Goal: Communication & Community: Answer question/provide support

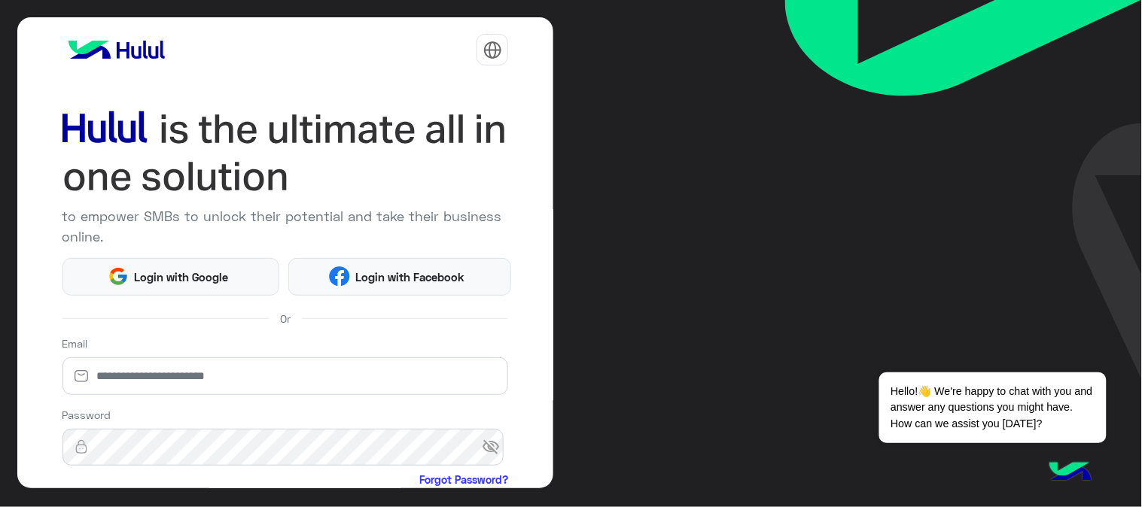
scroll to position [167, 0]
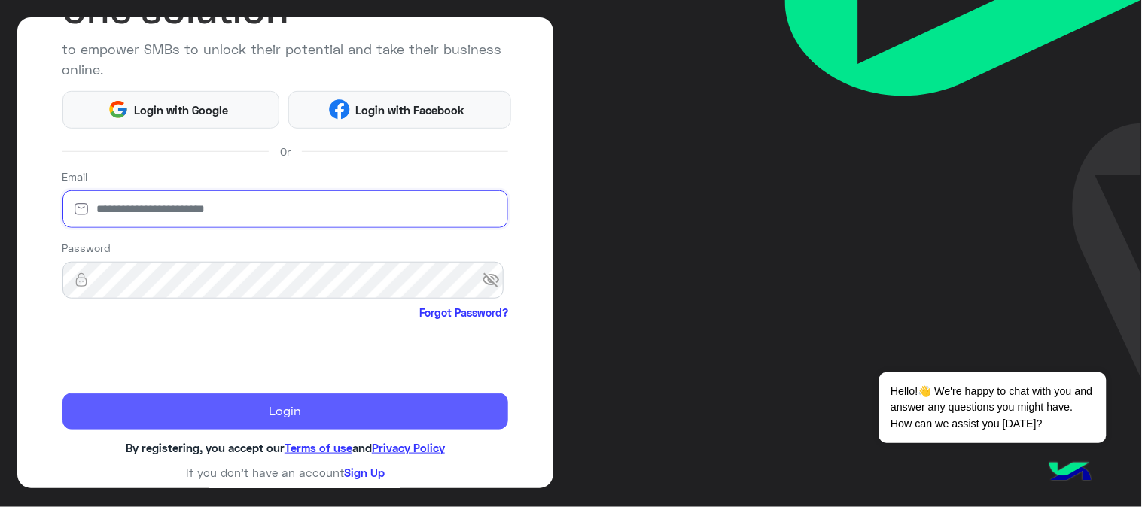
type input "**********"
click at [155, 403] on button "Login" at bounding box center [285, 412] width 446 height 36
click at [252, 408] on button "Login" at bounding box center [285, 412] width 446 height 36
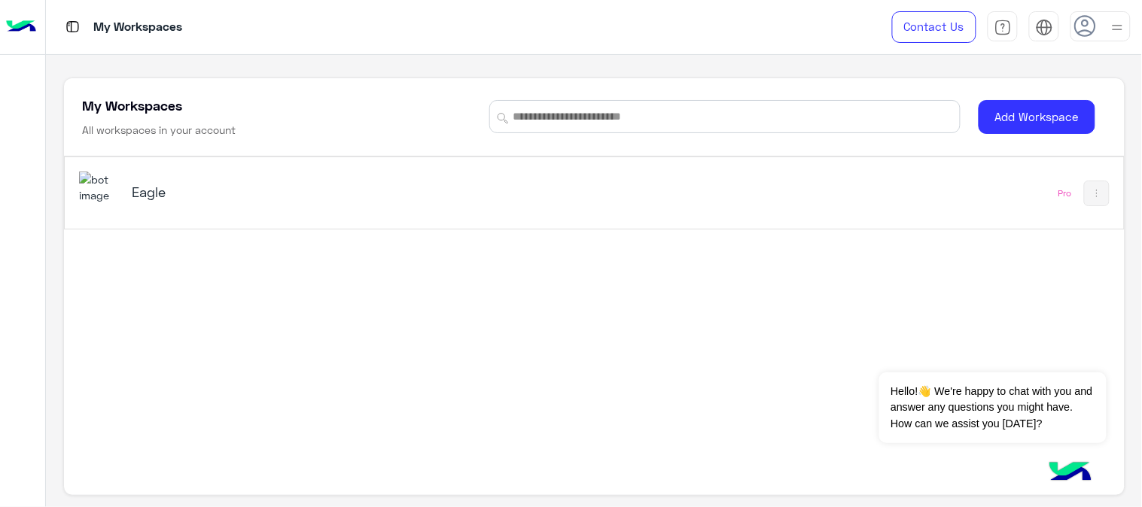
click at [193, 206] on div "Eagle" at bounding box center [388, 194] width 618 height 44
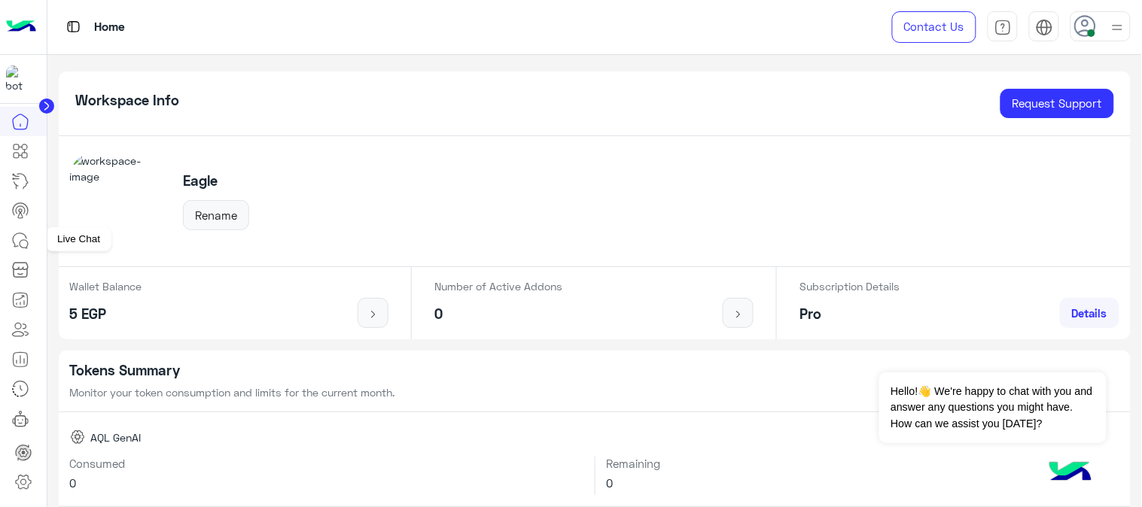
click at [28, 236] on icon at bounding box center [20, 241] width 18 height 18
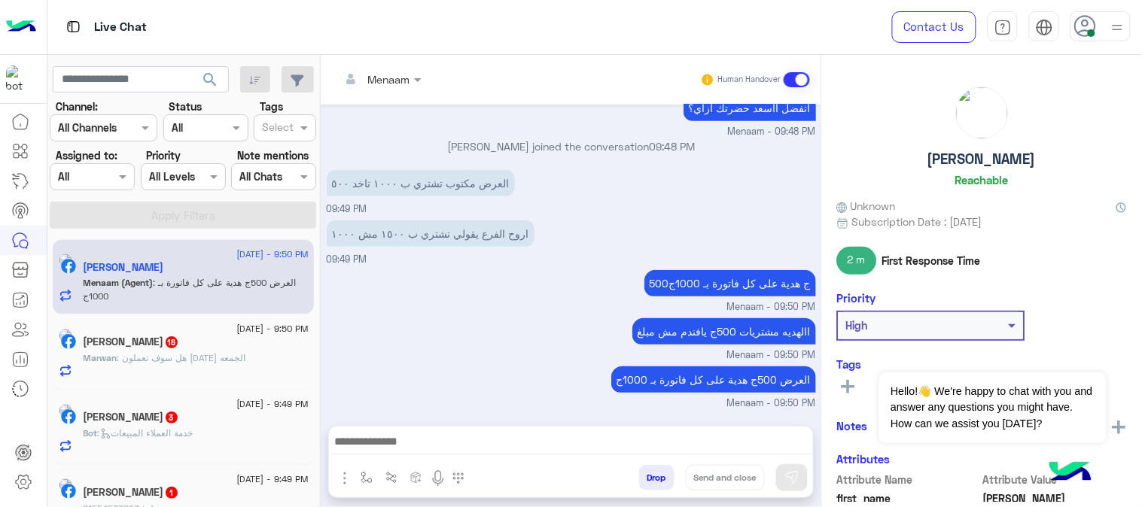
scroll to position [287, 0]
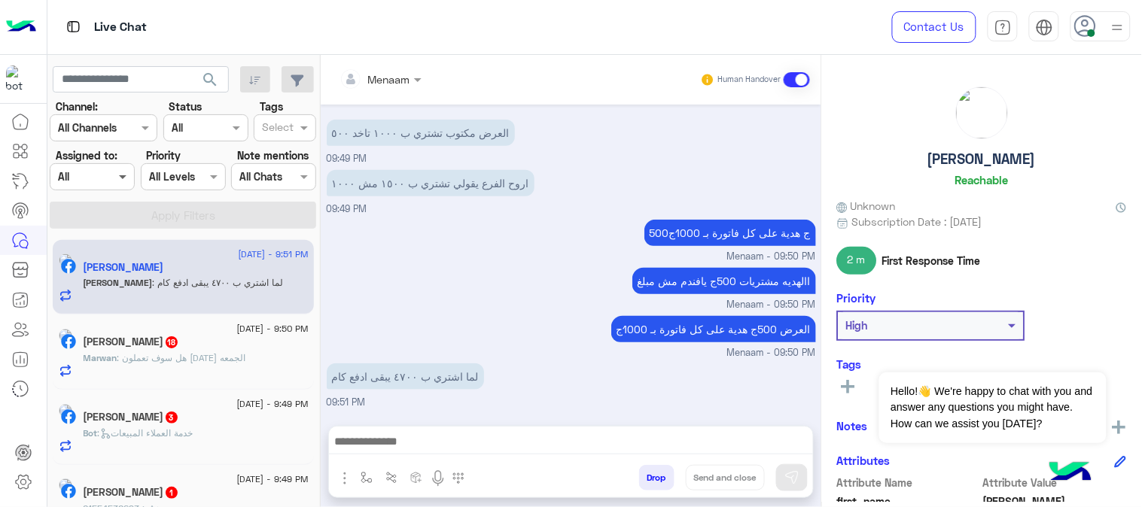
click at [117, 176] on span at bounding box center [124, 177] width 19 height 16
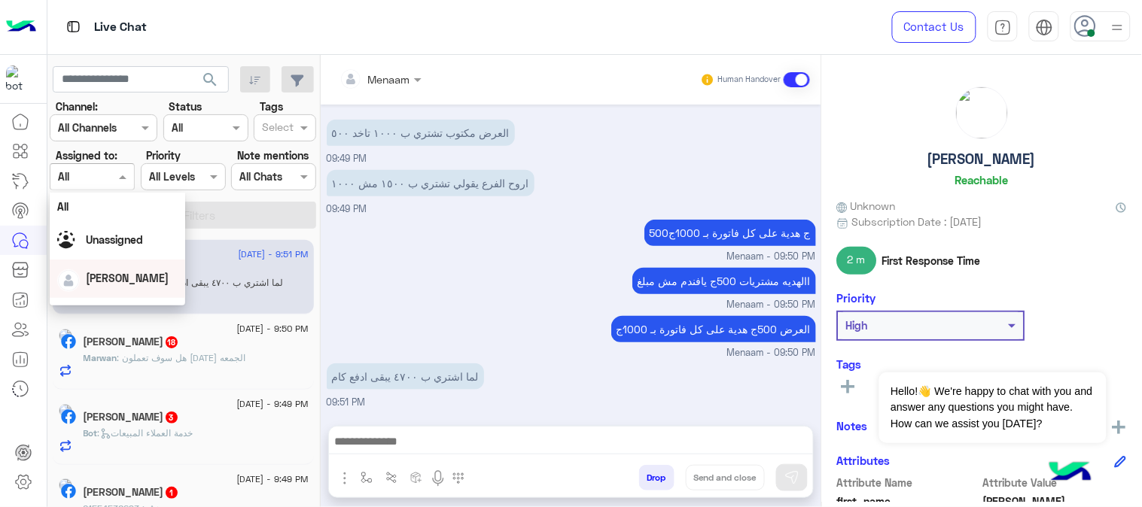
click at [118, 274] on span "[PERSON_NAME]" at bounding box center [127, 278] width 83 height 13
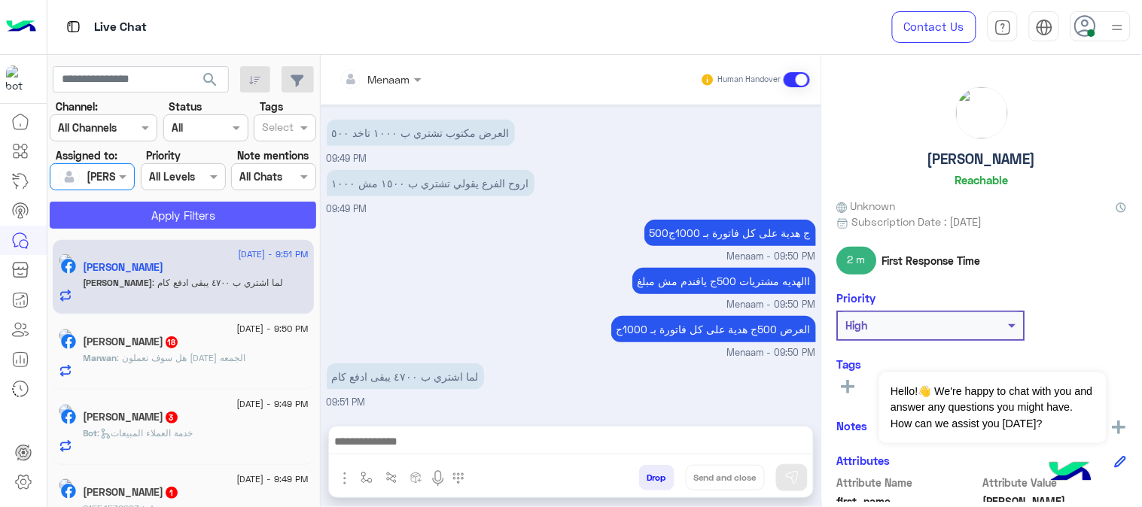
click at [191, 217] on button "Apply Filters" at bounding box center [183, 215] width 266 height 27
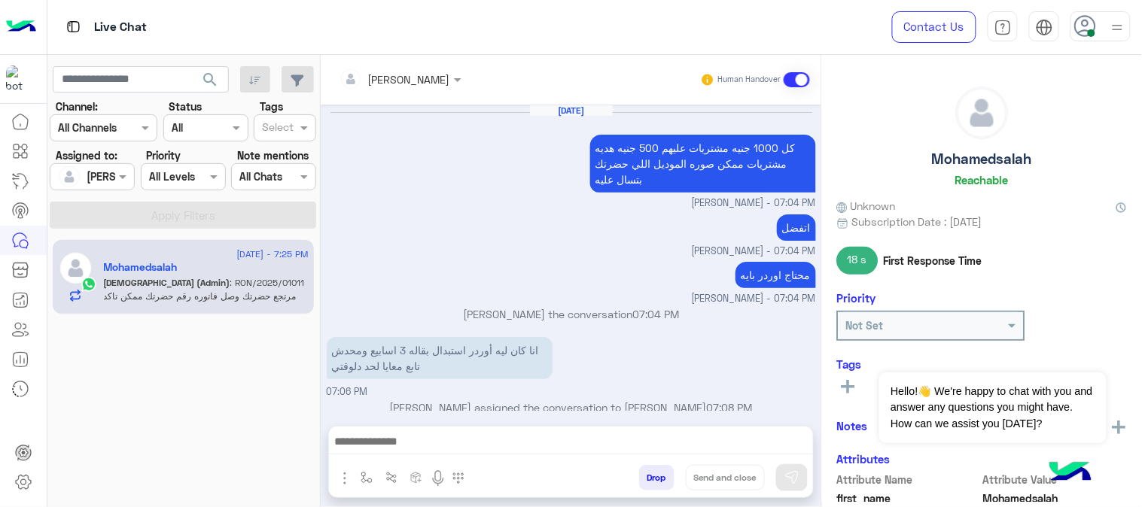
scroll to position [427, 0]
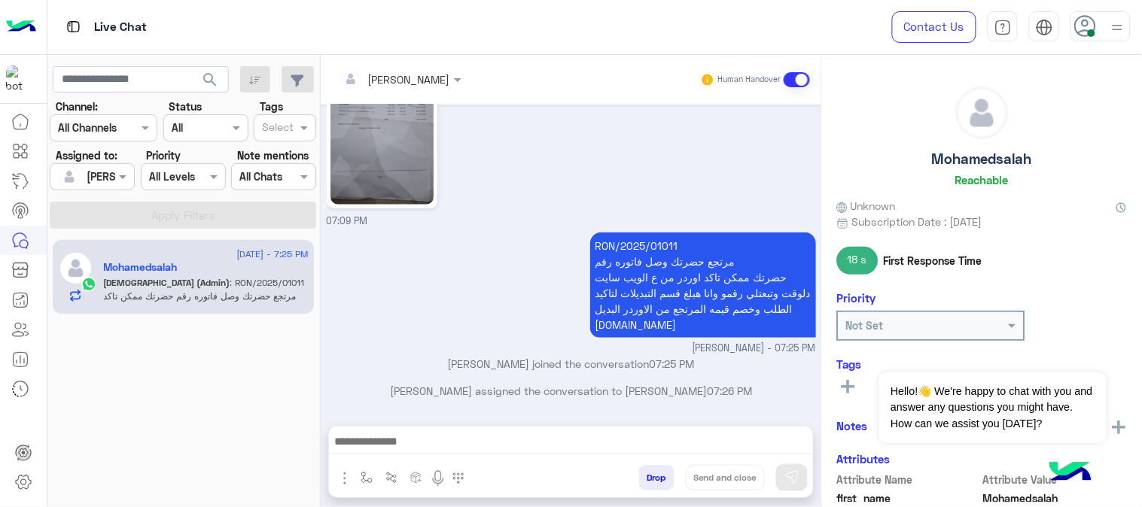
click at [203, 277] on span ": RON/2025/01011 مرتجع حضرتك وصل فاتوره رقم حضرتك ممكن تاكد اوردر من ع الويب سا…" at bounding box center [205, 309] width 202 height 65
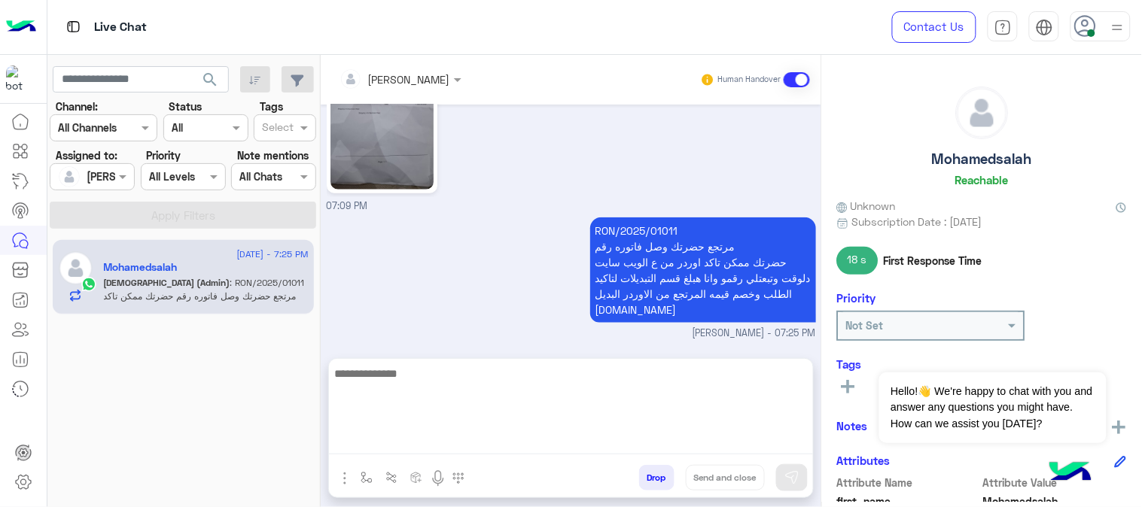
click at [487, 446] on textarea at bounding box center [571, 409] width 484 height 90
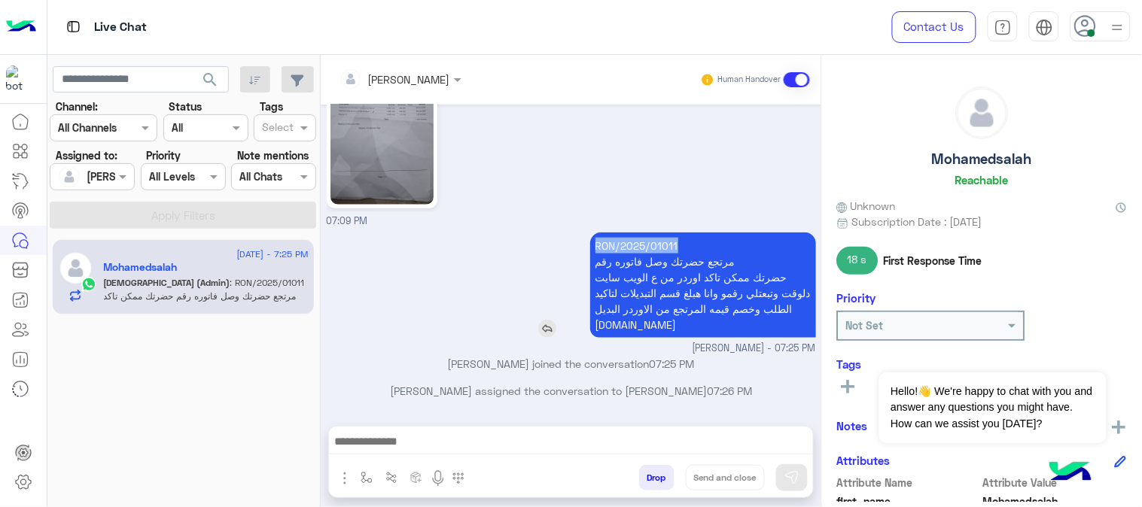
drag, startPoint x: 590, startPoint y: 227, endPoint x: 671, endPoint y: 227, distance: 81.3
click at [671, 233] on p "RON/2025/01011 مرتجع حضرتك وصل فاتوره رقم حضرتك ممكن تاكد اوردر من ع الويب سايت…" at bounding box center [703, 285] width 226 height 105
copy p "RON/2025/01011"
